Goal: Task Accomplishment & Management: Complete application form

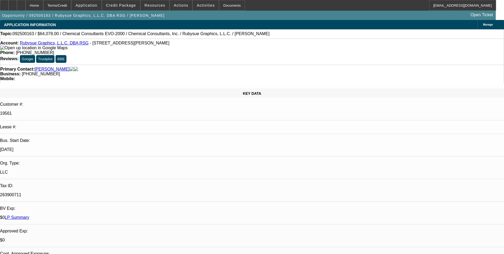
select select "0"
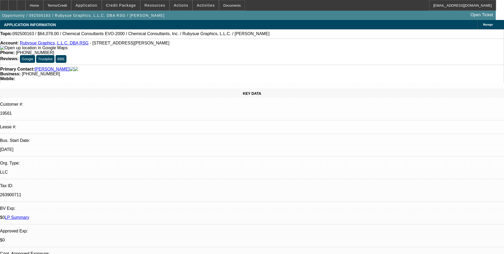
select select "0"
select select "1"
select select "2"
select select "1"
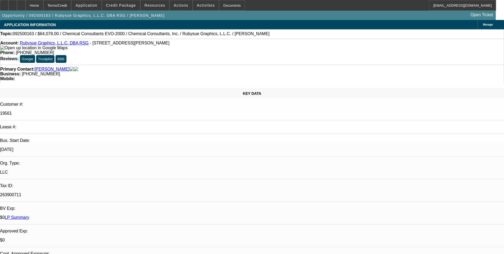
select select "1"
select select "2"
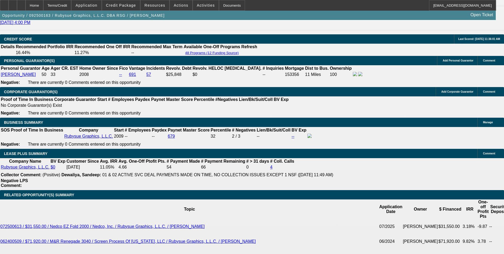
scroll to position [833, 0]
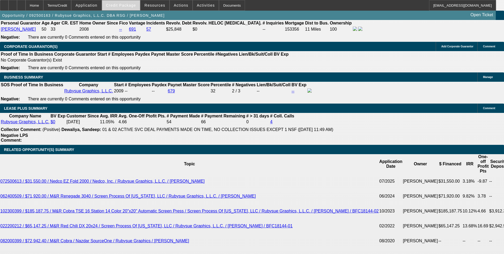
click at [131, 8] on span at bounding box center [121, 5] width 38 height 13
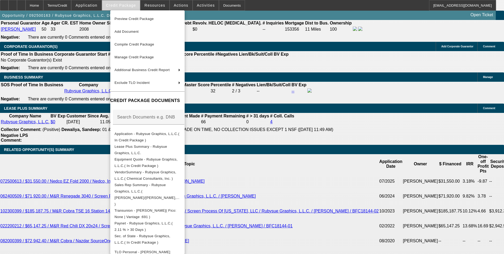
click at [131, 8] on div at bounding box center [252, 127] width 504 height 254
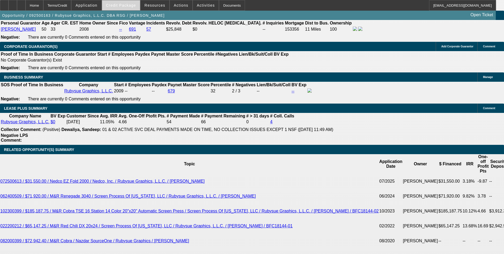
click at [129, 6] on span "Credit Package" at bounding box center [121, 5] width 30 height 4
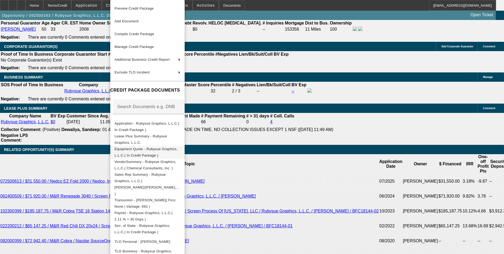
click at [151, 149] on span "Equipment Quote - Rubysue Graphics, L.L.C.( In Credit Package )" at bounding box center [146, 152] width 63 height 10
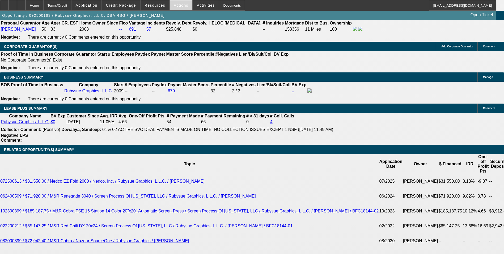
click at [176, 4] on span "Actions" at bounding box center [181, 5] width 15 height 4
click at [176, 4] on div at bounding box center [252, 127] width 504 height 254
click at [176, 6] on span "Actions" at bounding box center [181, 5] width 15 height 4
click at [153, 6] on div at bounding box center [252, 127] width 504 height 254
click at [134, 6] on span "Credit Package" at bounding box center [121, 5] width 30 height 4
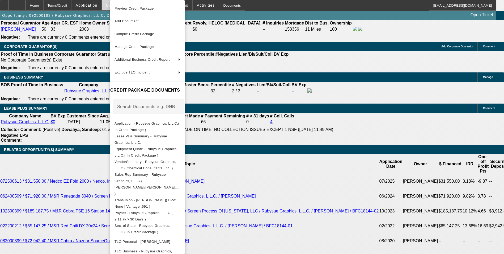
click at [134, 6] on span "Preview Credit Package" at bounding box center [148, 8] width 66 height 6
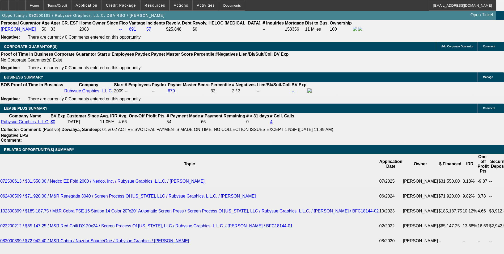
drag, startPoint x: 283, startPoint y: 49, endPoint x: 281, endPoint y: 47, distance: 3.5
click at [177, 8] on span at bounding box center [181, 5] width 23 height 13
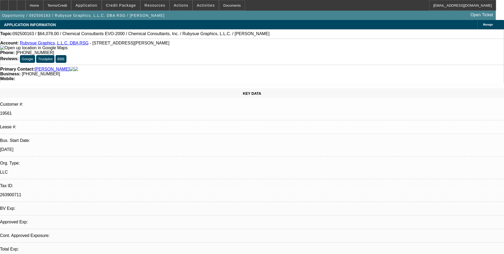
select select "0"
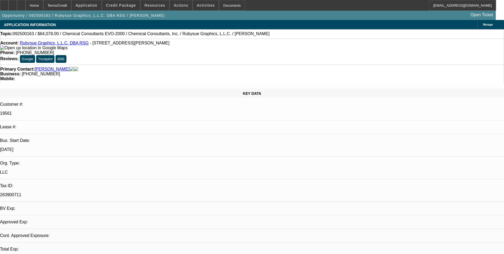
select select "0"
select select "1"
select select "2"
select select "1"
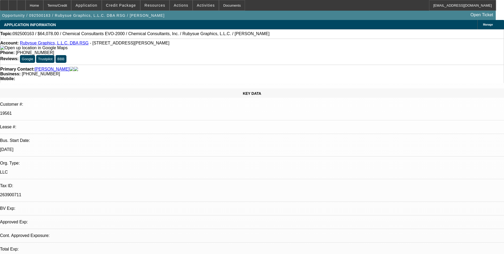
select select "1"
select select "2"
click at [172, 8] on span at bounding box center [181, 5] width 23 height 13
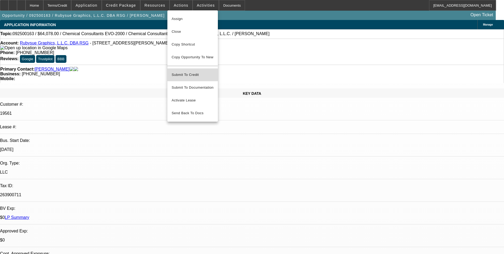
click at [195, 72] on span "Submit To Credit" at bounding box center [193, 75] width 42 height 6
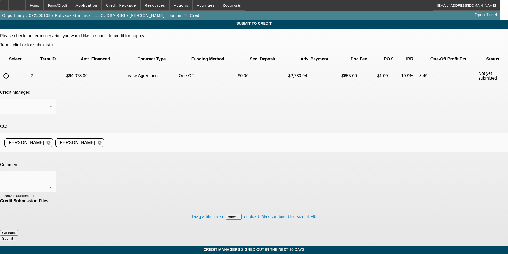
click at [11, 70] on input "radio" at bounding box center [6, 75] width 11 height 11
radio input "true"
click at [52, 171] on div at bounding box center [28, 181] width 48 height 21
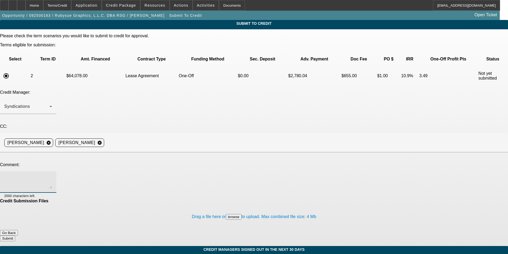
click at [226, 214] on button "browse" at bounding box center [234, 217] width 16 height 6
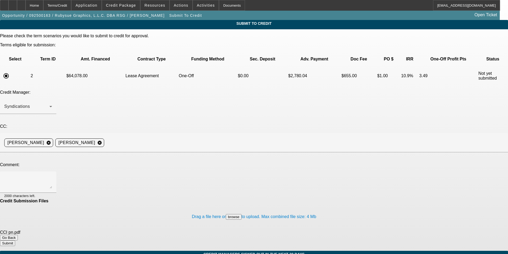
click at [226, 214] on button "browse" at bounding box center [234, 217] width 16 height 6
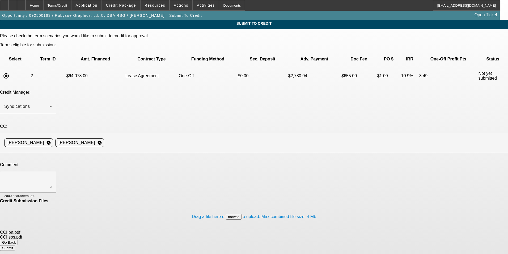
click at [99, 203] on div "Drag a file here or browse to upload. Max combined file size: 4 Mb" at bounding box center [254, 216] width 508 height 27
click at [52, 175] on textarea at bounding box center [28, 181] width 48 height 13
type textarea "Vendor info attached. Equipment is in stock, crated and ready to ship"
click at [15, 245] on button "Submit" at bounding box center [7, 248] width 15 height 6
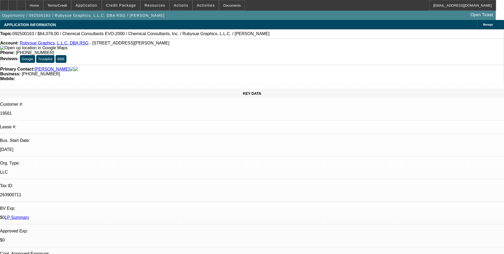
select select "0"
select select "2"
select select "0"
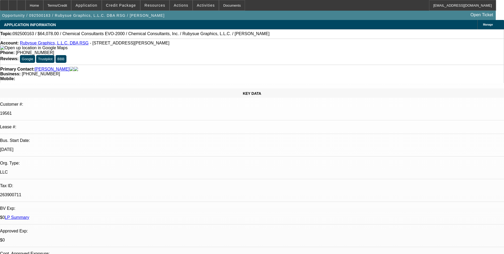
select select "0"
select select "2"
